Goal: Task Accomplishment & Management: Complete application form

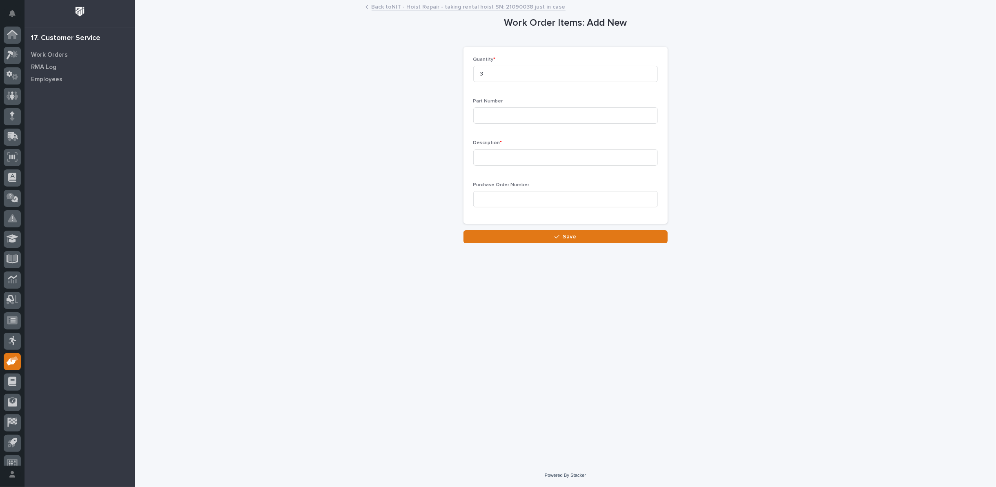
scroll to position [9, 0]
type input "f"
type input "FJ-B12"
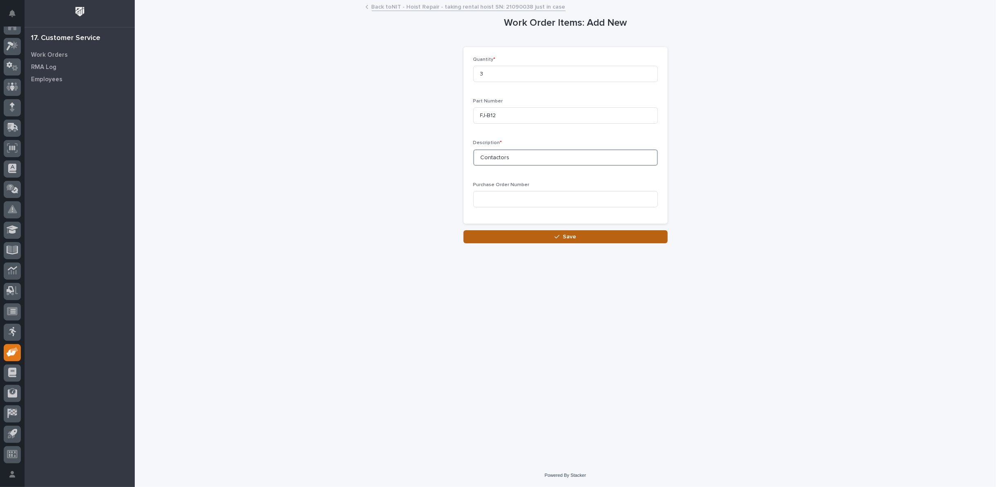
type input "Contactors"
click at [563, 237] on span "Save" at bounding box center [569, 236] width 13 height 7
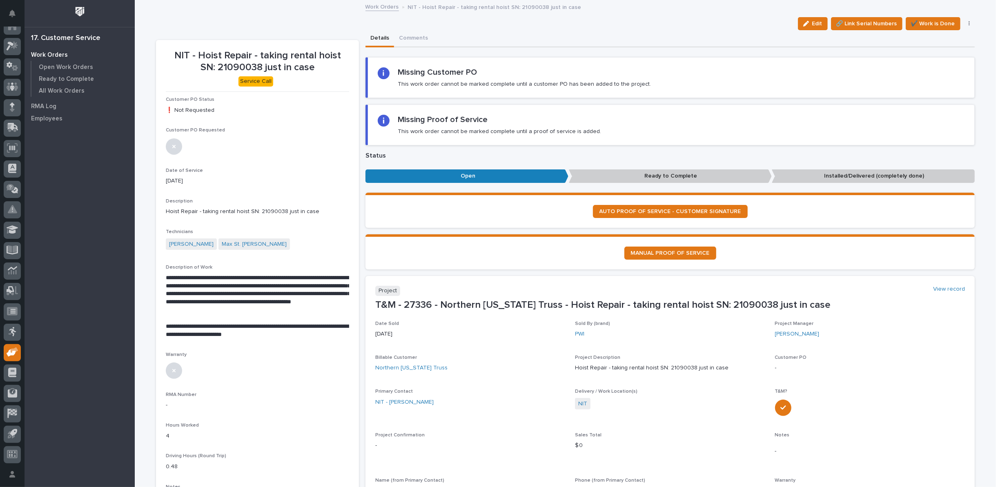
click at [378, 7] on link "Work Orders" at bounding box center [381, 6] width 33 height 9
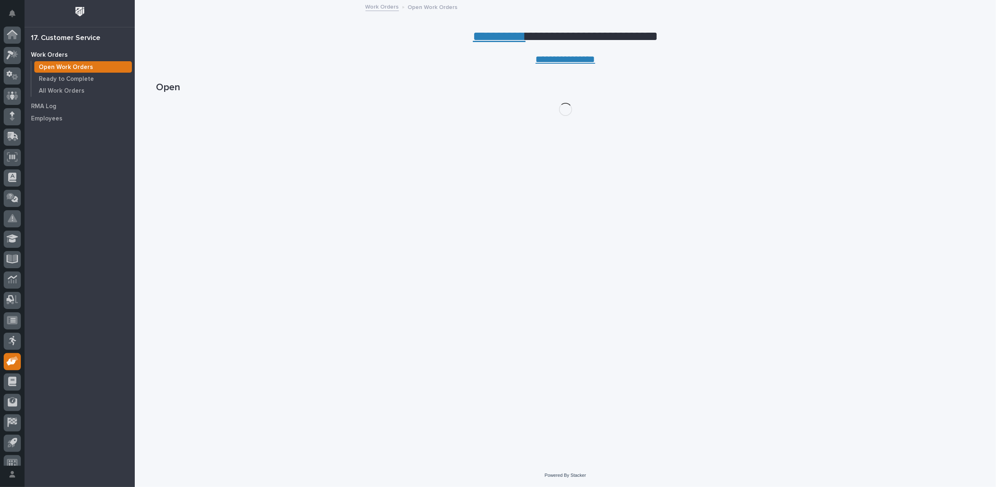
scroll to position [9, 0]
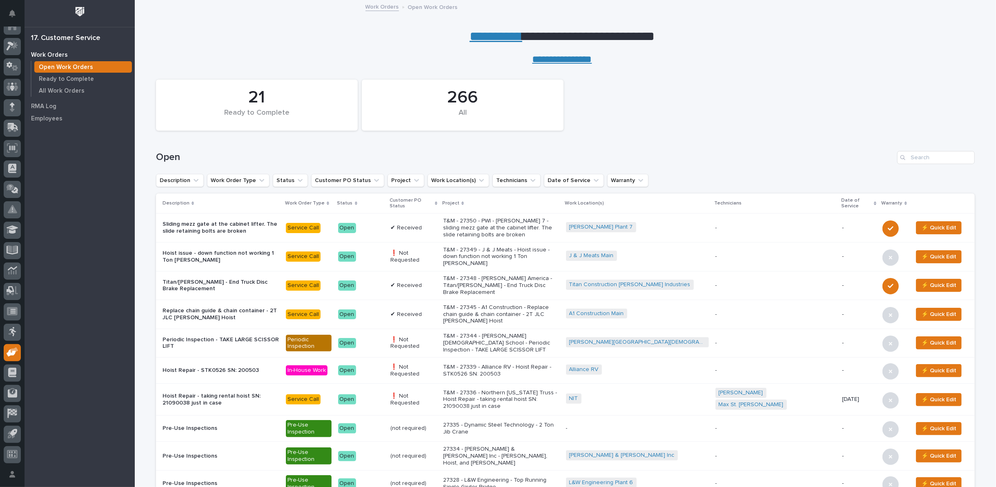
click at [491, 34] on link "**********" at bounding box center [495, 36] width 53 height 13
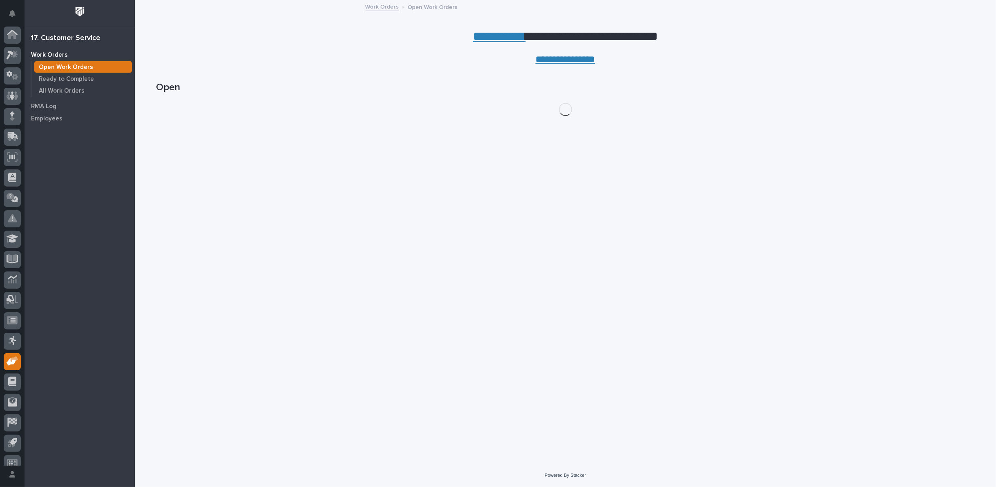
scroll to position [9, 0]
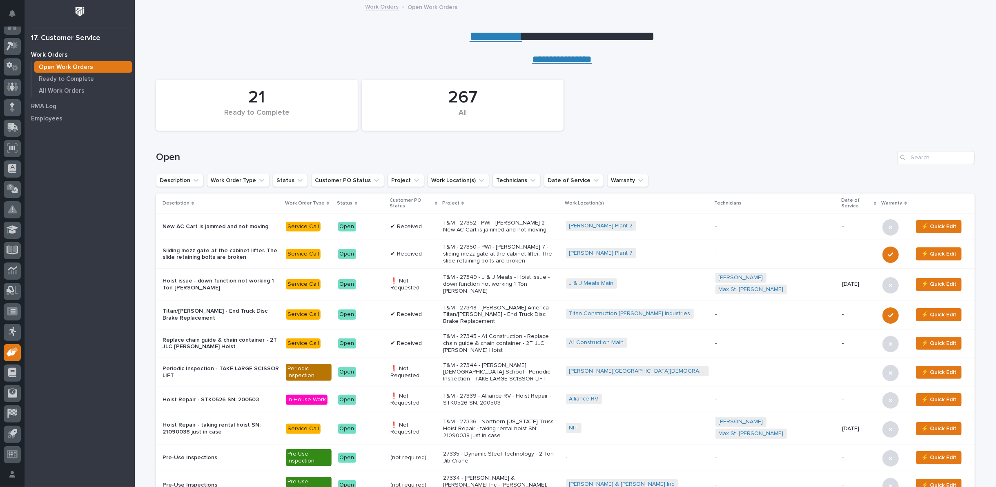
click at [533, 276] on p "T&M - 27349 - J & J Meats - Hoist issue - down function not working 1 Ton [PERS…" at bounding box center [501, 284] width 116 height 20
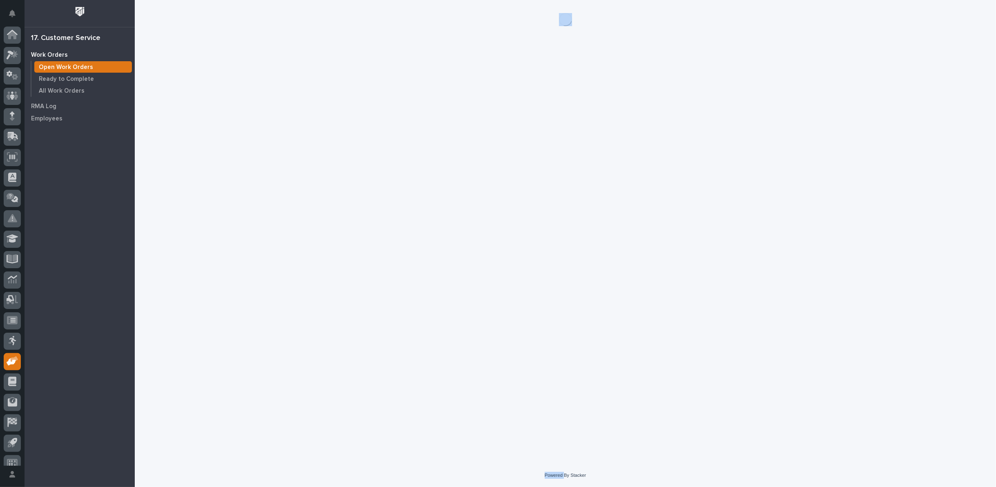
scroll to position [9, 0]
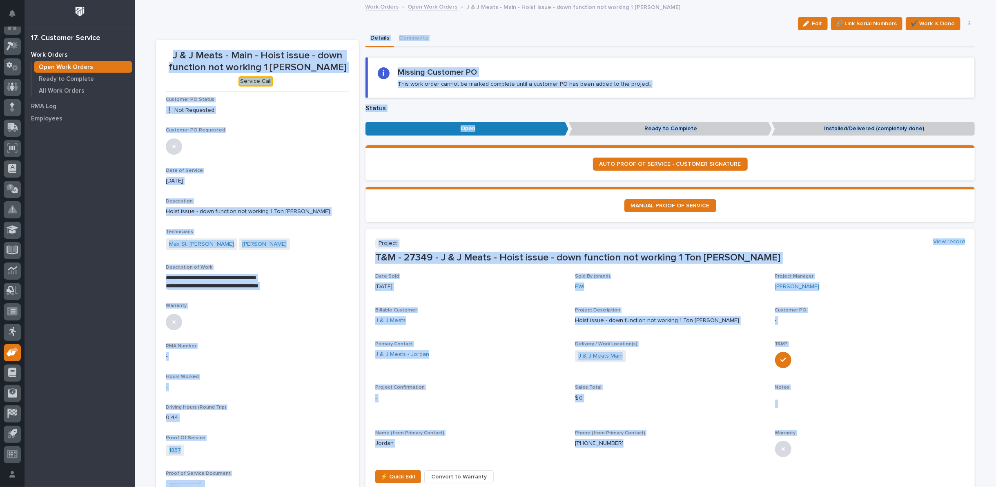
click at [314, 177] on p "[DATE]" at bounding box center [257, 181] width 183 height 9
click at [293, 173] on div "Date of Service 10/07/2025" at bounding box center [257, 180] width 183 height 24
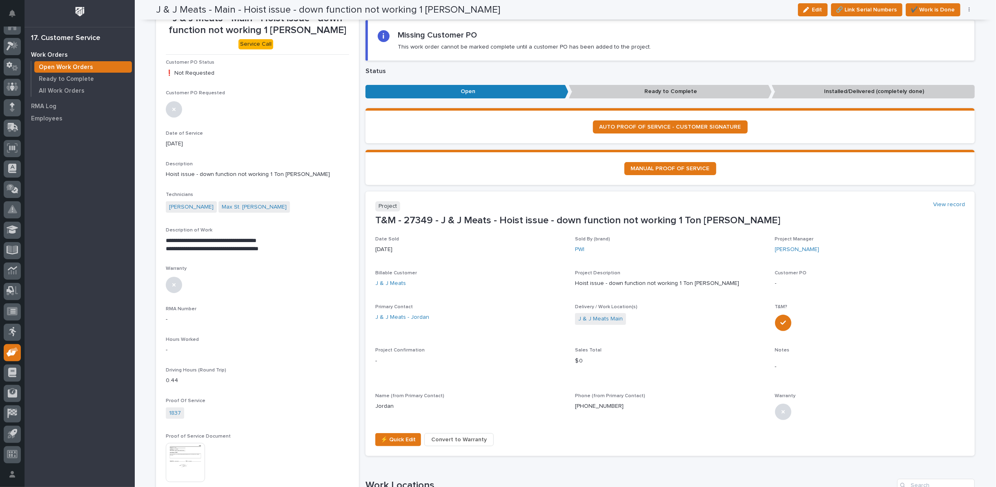
scroll to position [0, 0]
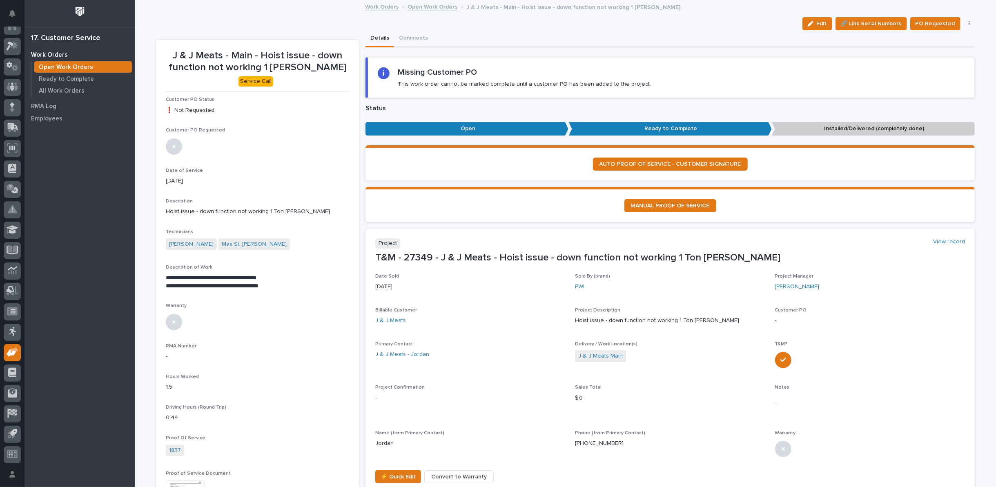
click at [427, 5] on link "Open Work Orders" at bounding box center [433, 6] width 50 height 9
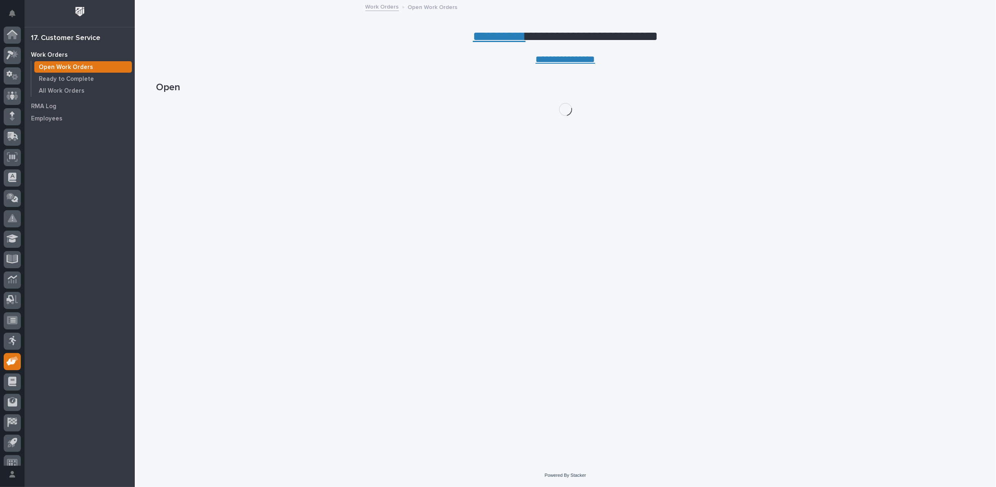
scroll to position [9, 0]
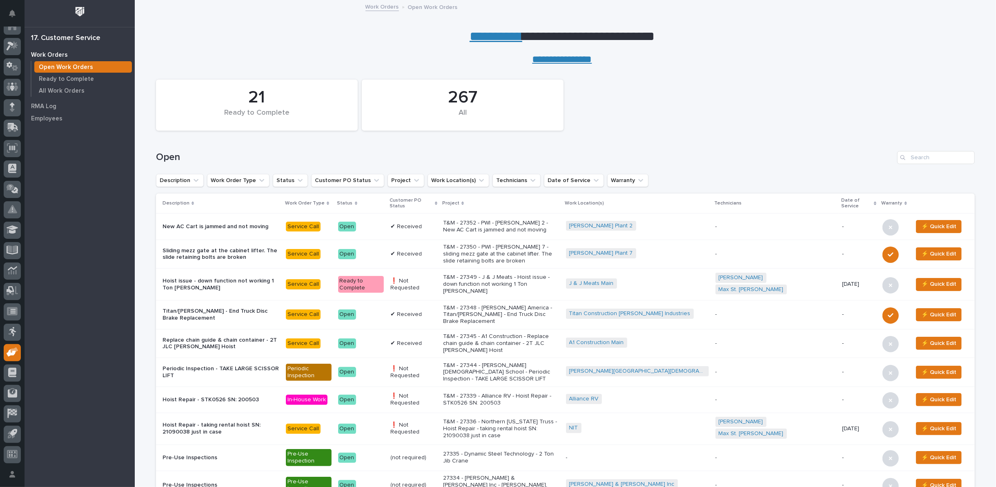
click at [479, 34] on link "**********" at bounding box center [495, 36] width 53 height 13
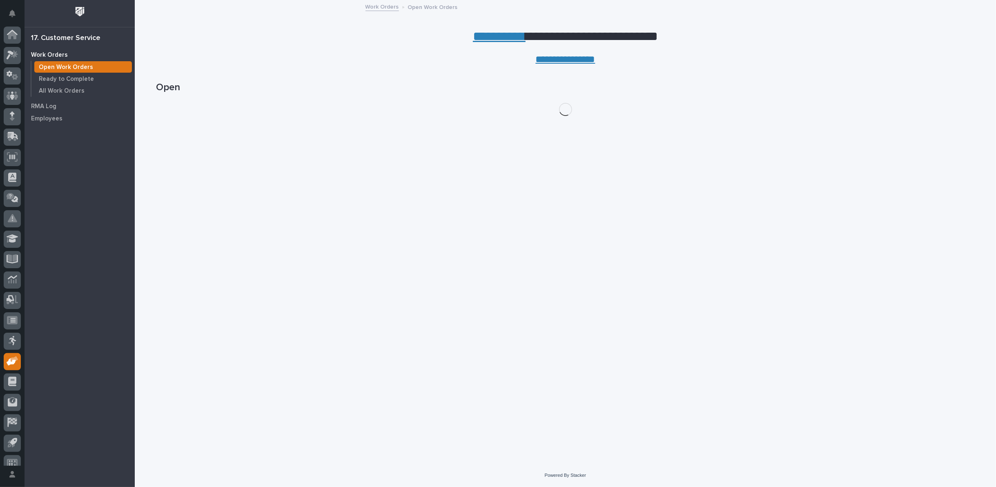
scroll to position [9, 0]
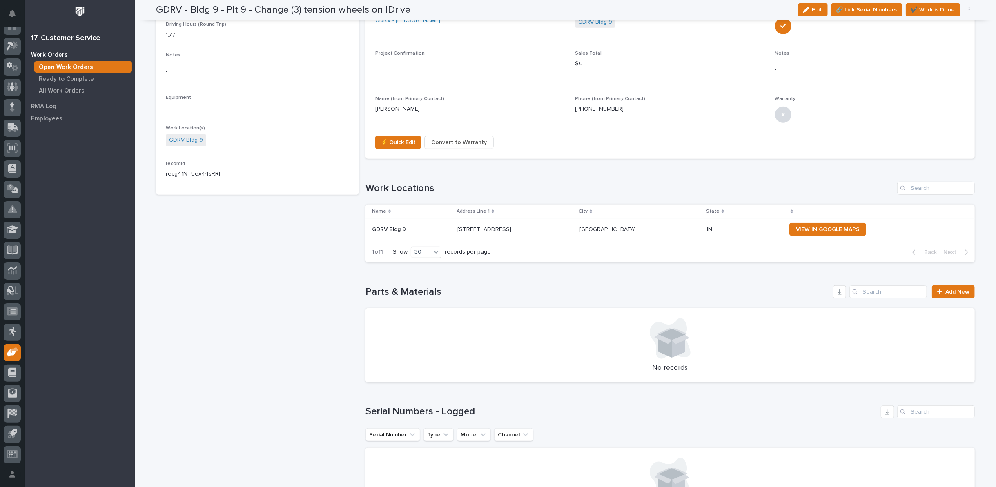
scroll to position [404, 0]
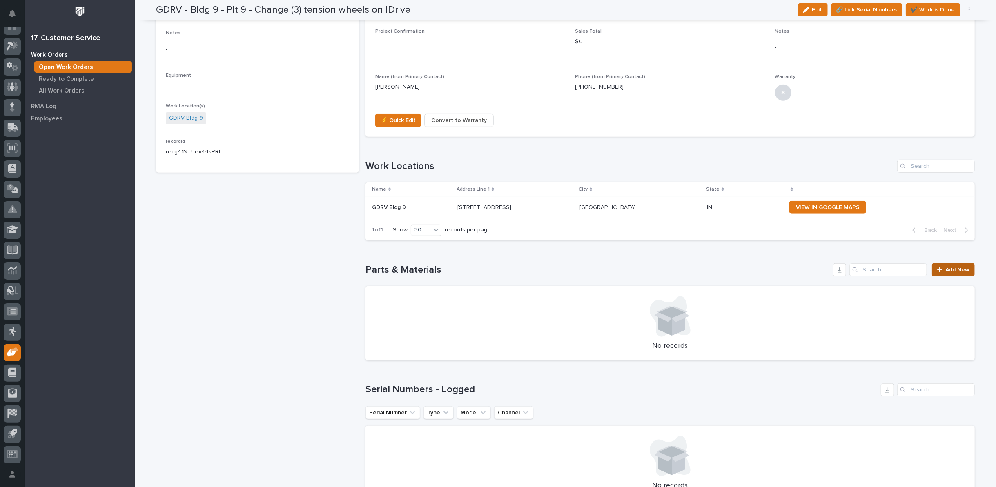
click at [945, 268] on span "Add New" at bounding box center [957, 270] width 24 height 6
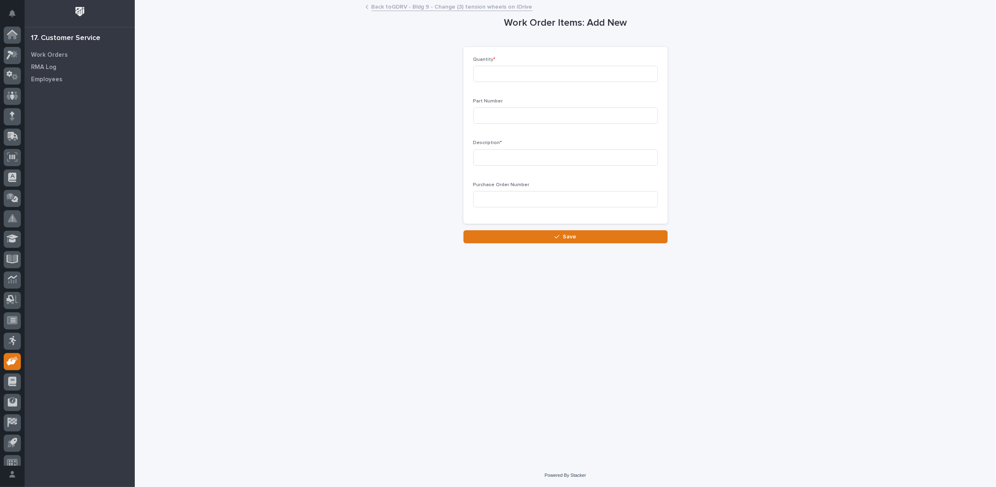
scroll to position [9, 0]
click at [488, 76] on input at bounding box center [565, 74] width 185 height 16
type input "3"
type input "600-46050"
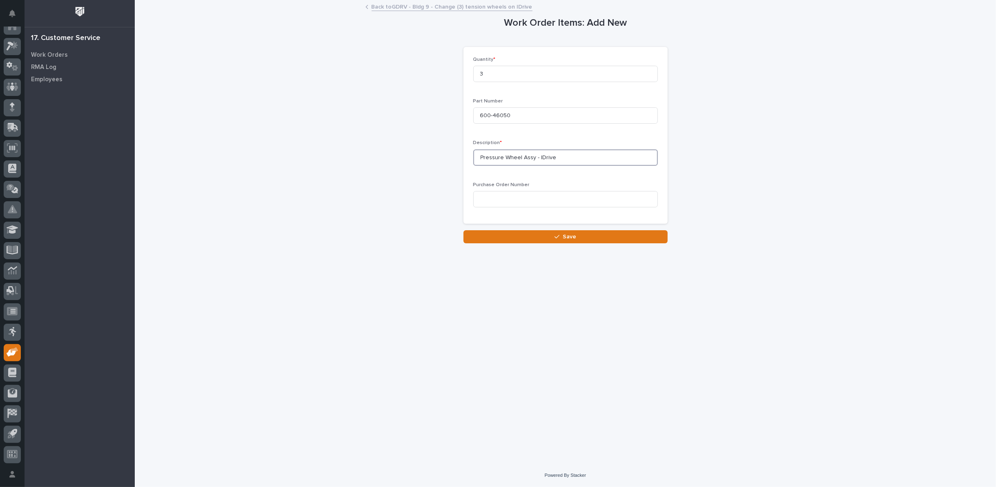
type input "Pressure Wheel Assy - IDrive"
click at [532, 244] on div "Loading... Saving… Loading... Saving… Work Order Items: Add New Loading... Savi…" at bounding box center [565, 222] width 827 height 443
click at [534, 234] on button "Save" at bounding box center [565, 236] width 204 height 13
